Goal: Navigation & Orientation: Find specific page/section

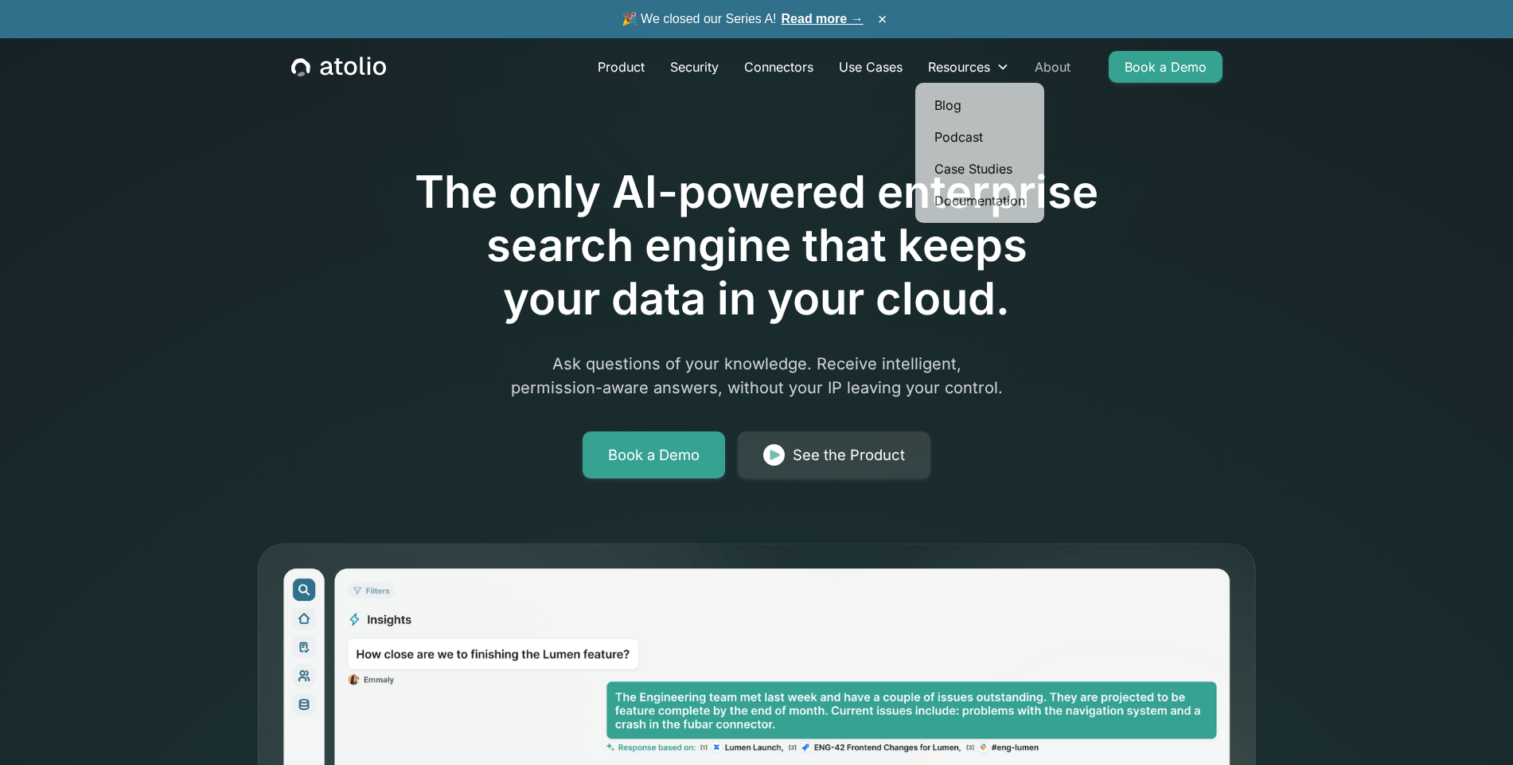
click at [1046, 76] on link "About" at bounding box center [1052, 67] width 61 height 32
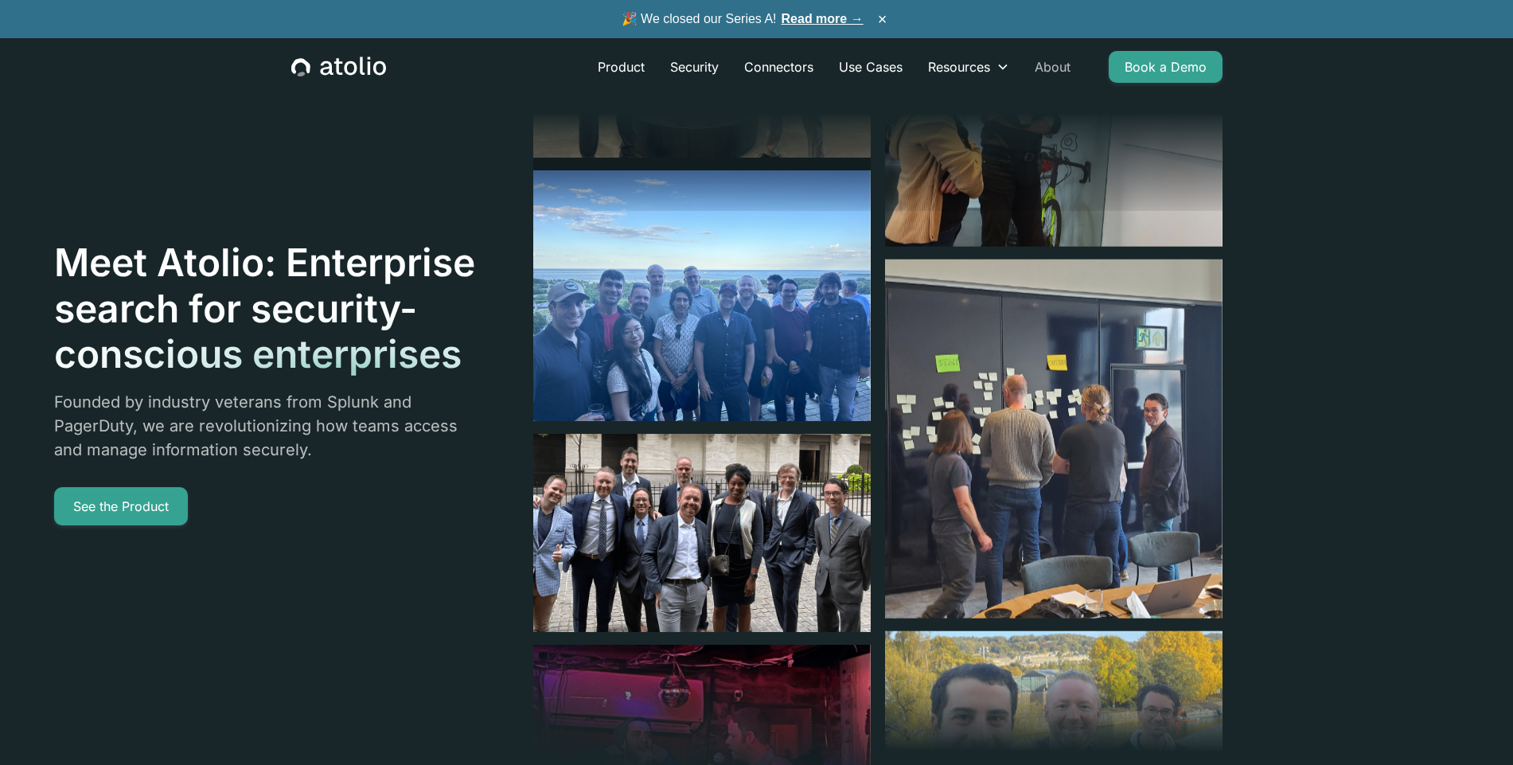
click at [1066, 76] on link "About" at bounding box center [1052, 67] width 61 height 32
